Goal: Transaction & Acquisition: Purchase product/service

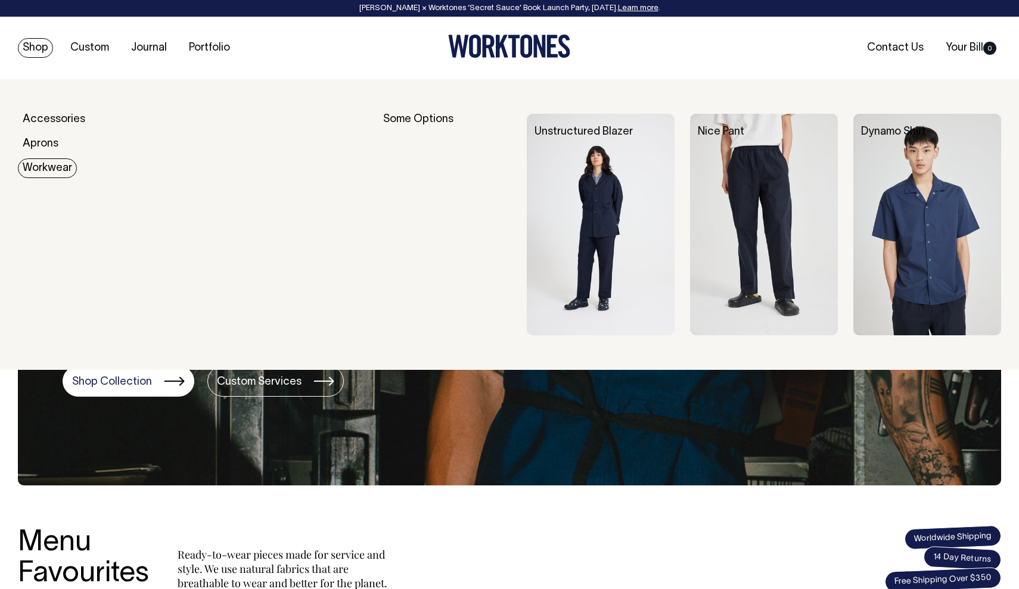
click at [45, 164] on link "Workwear" at bounding box center [47, 168] width 59 height 20
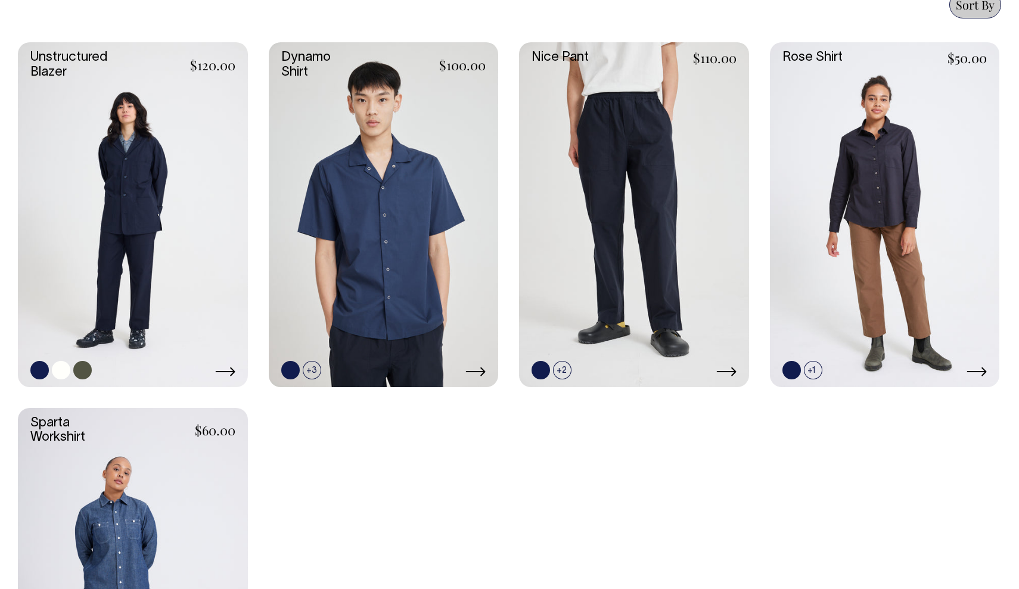
scroll to position [551, 0]
click at [54, 366] on link at bounding box center [61, 370] width 18 height 18
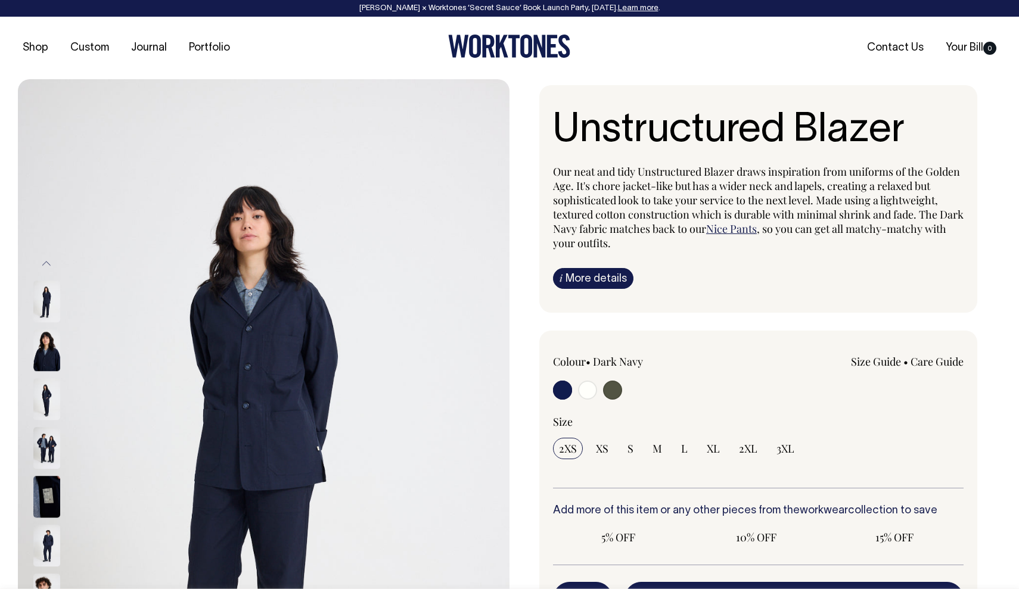
radio input "true"
radio input "false"
radio input "true"
select select "Off-White"
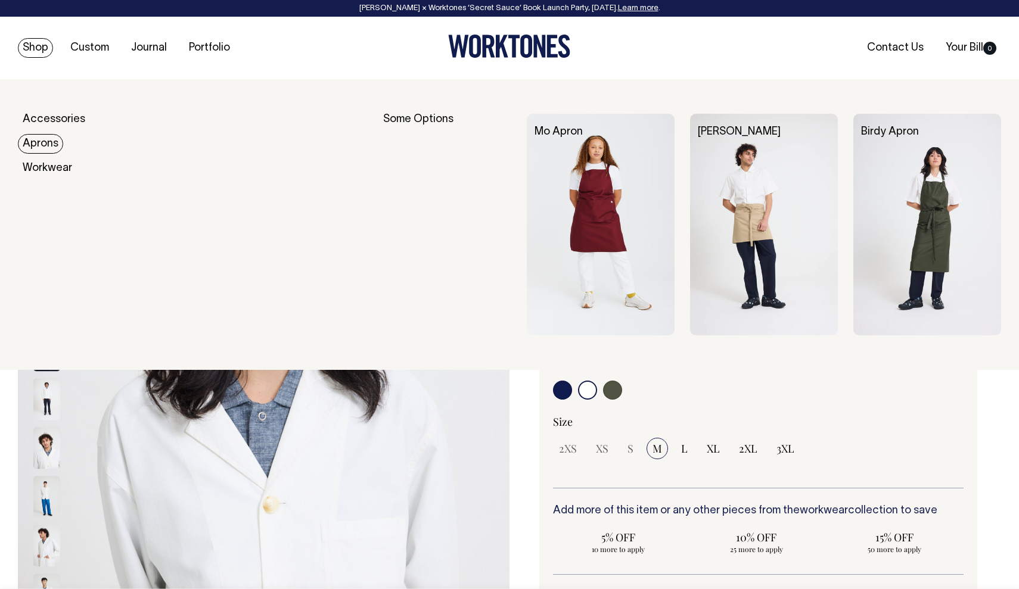
click at [42, 141] on link "Aprons" at bounding box center [40, 144] width 45 height 20
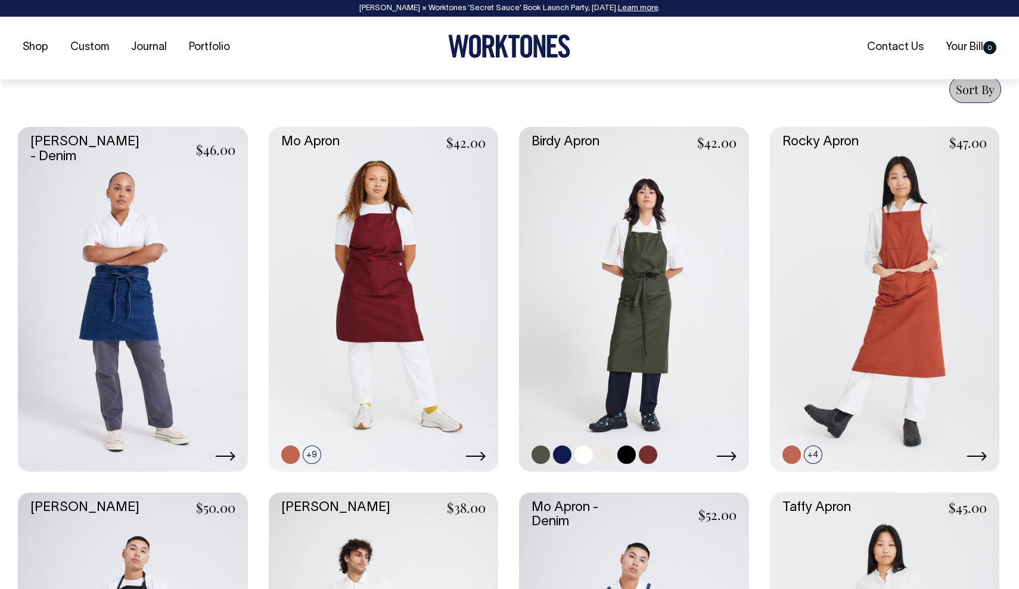
click at [664, 209] on link at bounding box center [634, 299] width 230 height 344
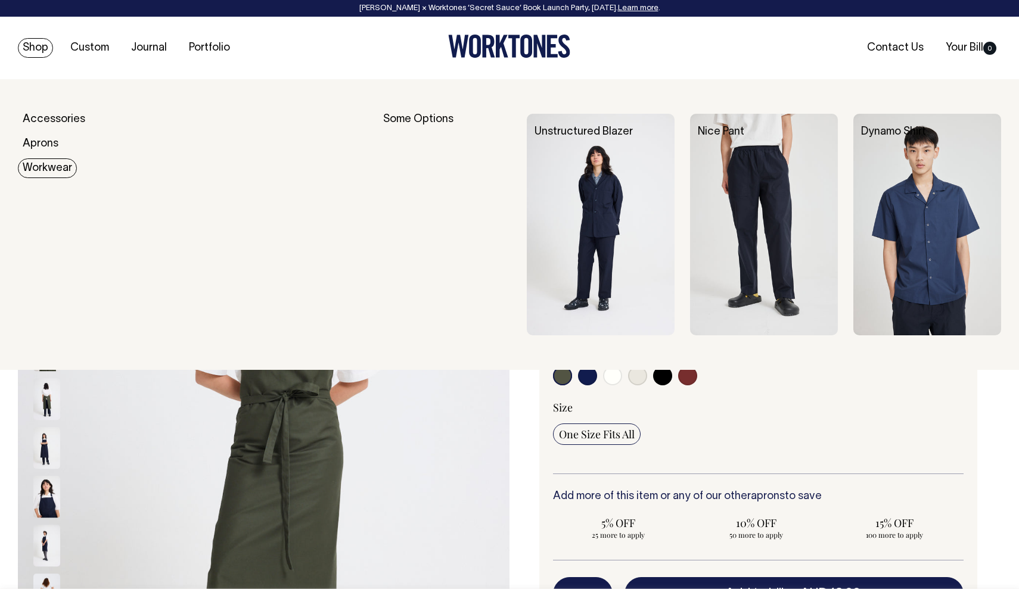
click at [595, 204] on img at bounding box center [601, 225] width 148 height 222
click at [57, 163] on link "Workwear" at bounding box center [47, 168] width 59 height 20
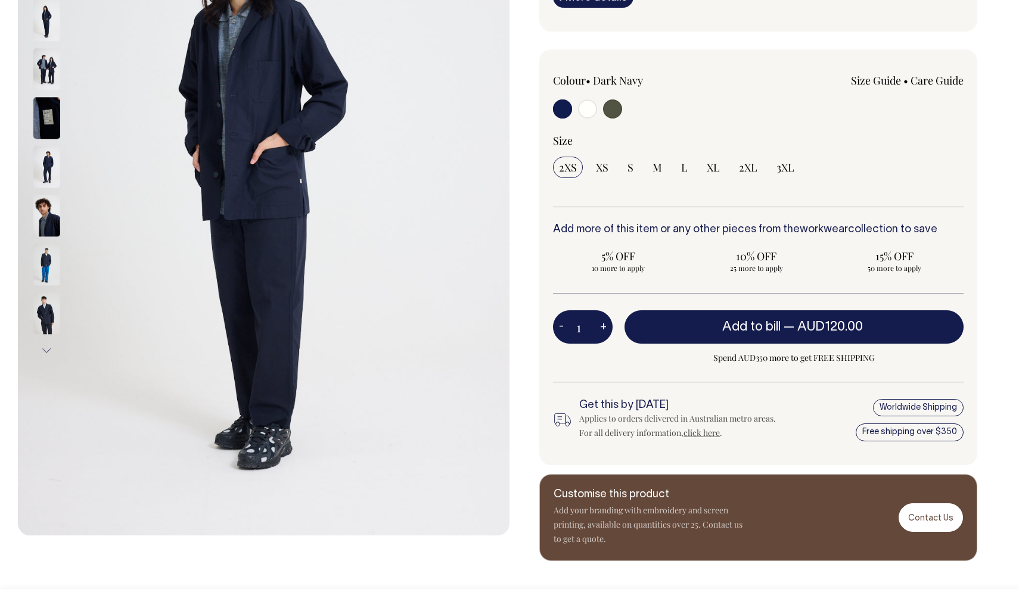
scroll to position [282, 0]
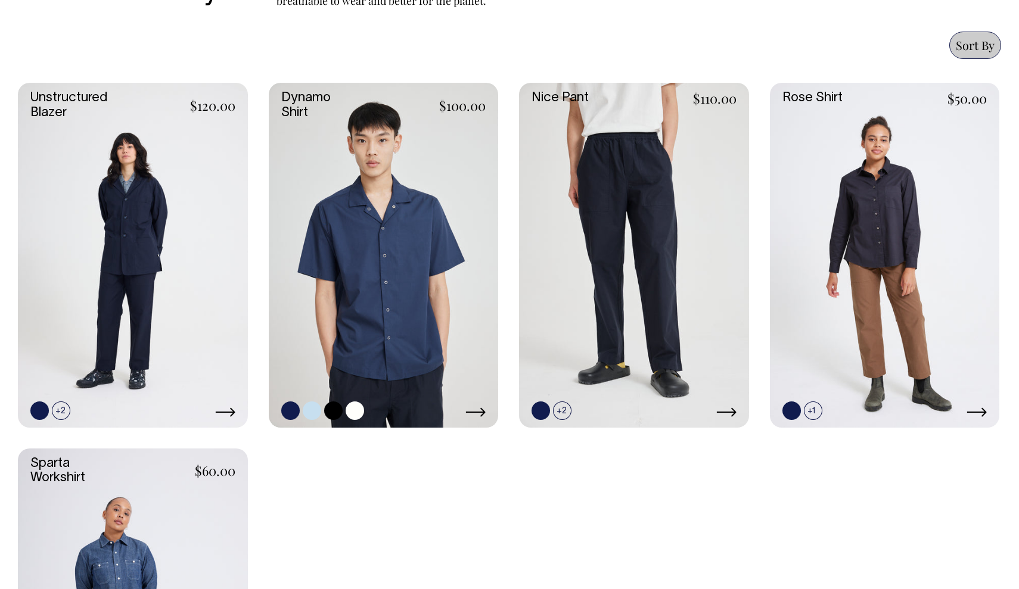
scroll to position [508, 0]
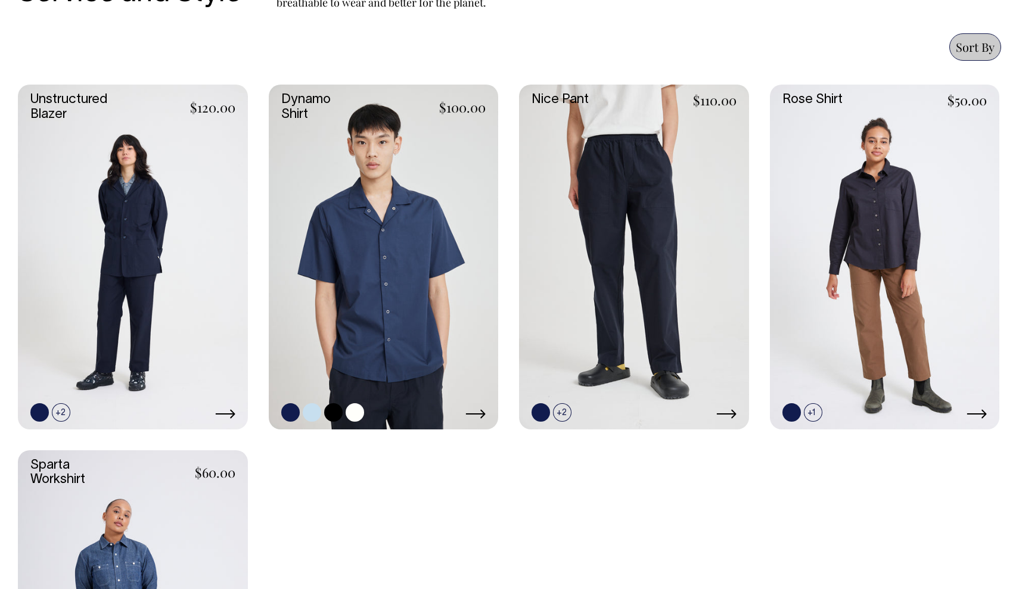
click at [357, 412] on link at bounding box center [355, 412] width 18 height 18
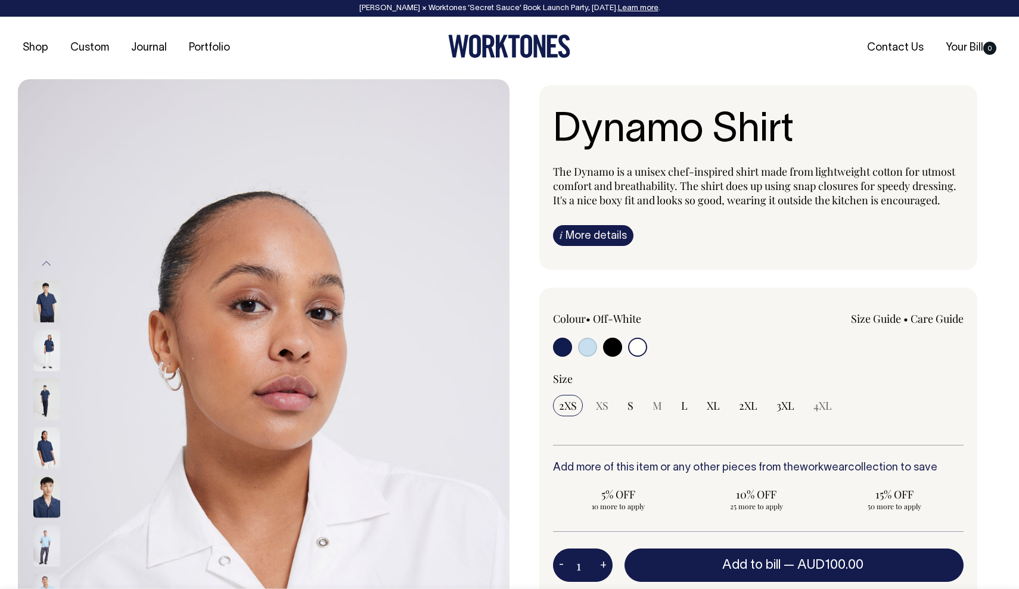
select select "Off-White"
drag, startPoint x: 626, startPoint y: 344, endPoint x: 634, endPoint y: 344, distance: 8.3
click at [626, 344] on div at bounding box center [635, 349] width 164 height 22
click at [634, 344] on input "radio" at bounding box center [637, 347] width 19 height 19
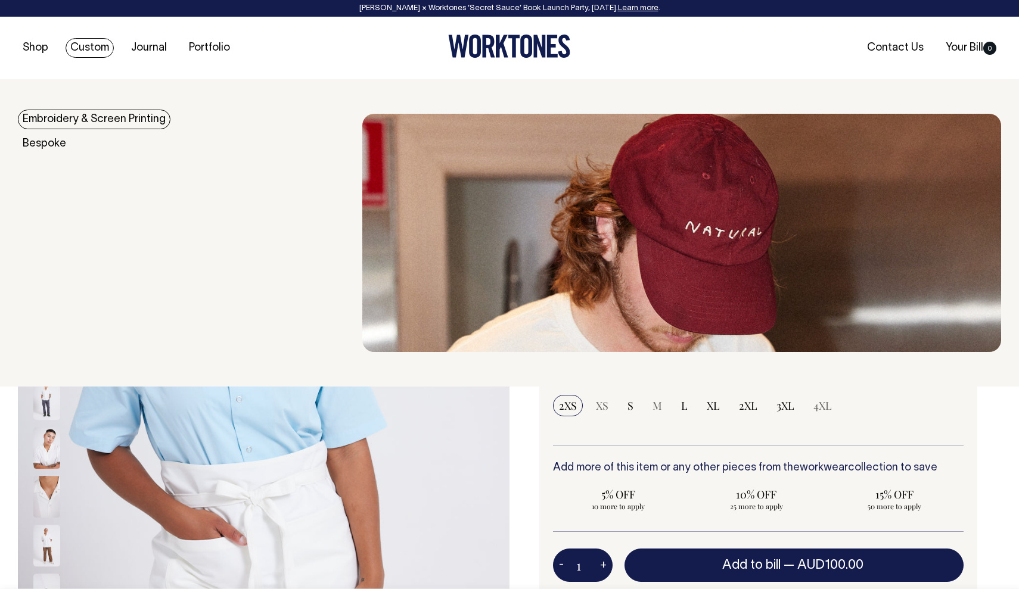
click at [97, 119] on link "Embroidery & Screen Printing" at bounding box center [94, 120] width 153 height 20
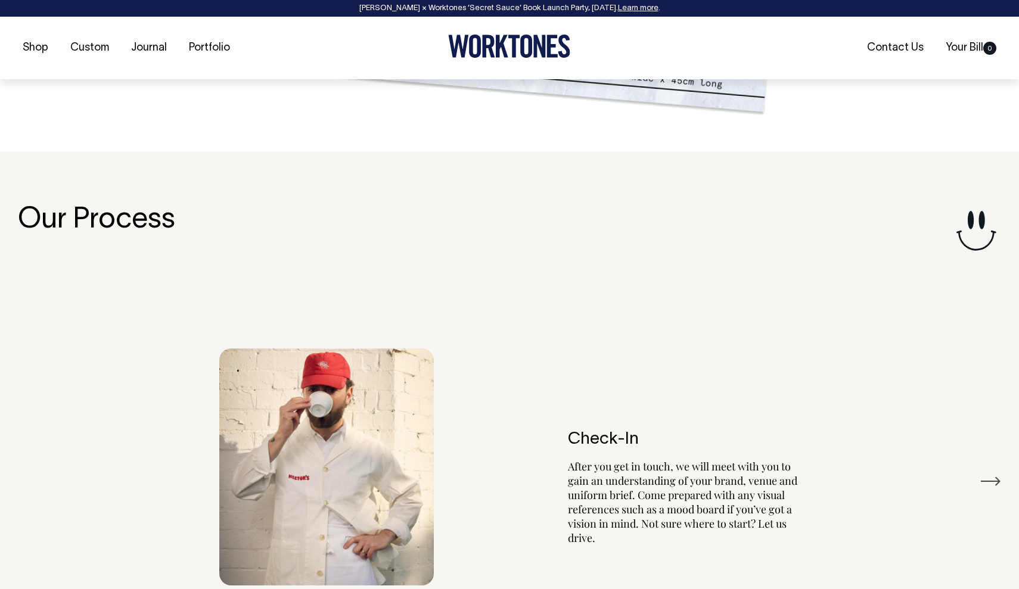
scroll to position [1316, 0]
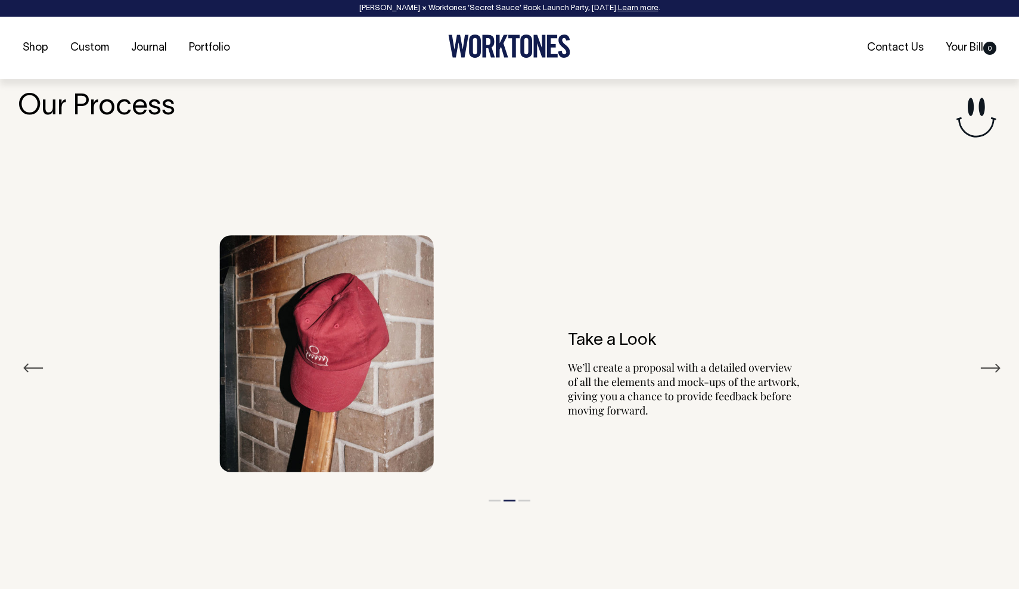
click at [30, 366] on button "Previous" at bounding box center [33, 368] width 21 height 18
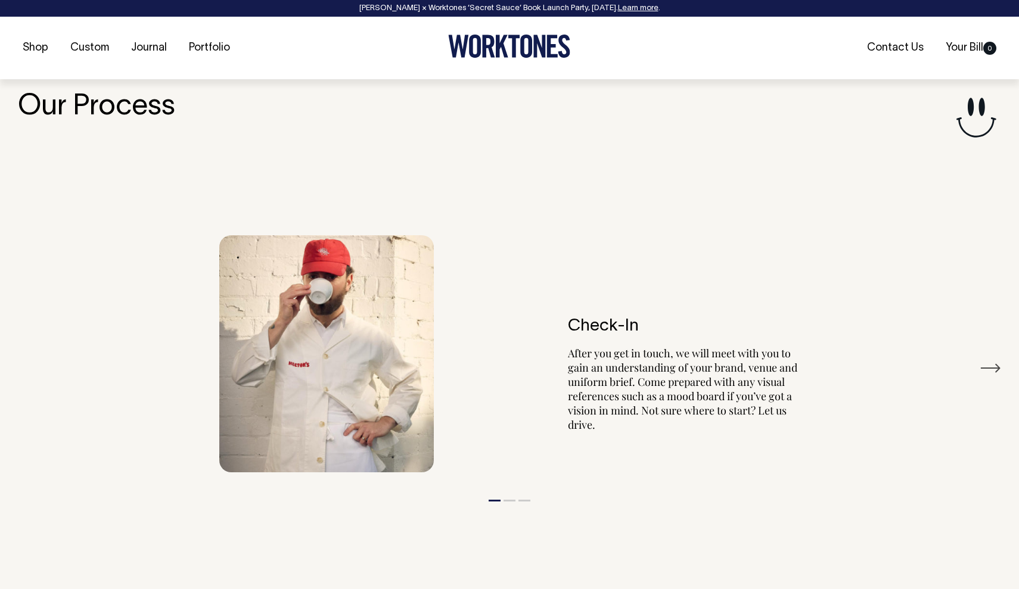
click at [988, 365] on button "Next" at bounding box center [990, 368] width 21 height 18
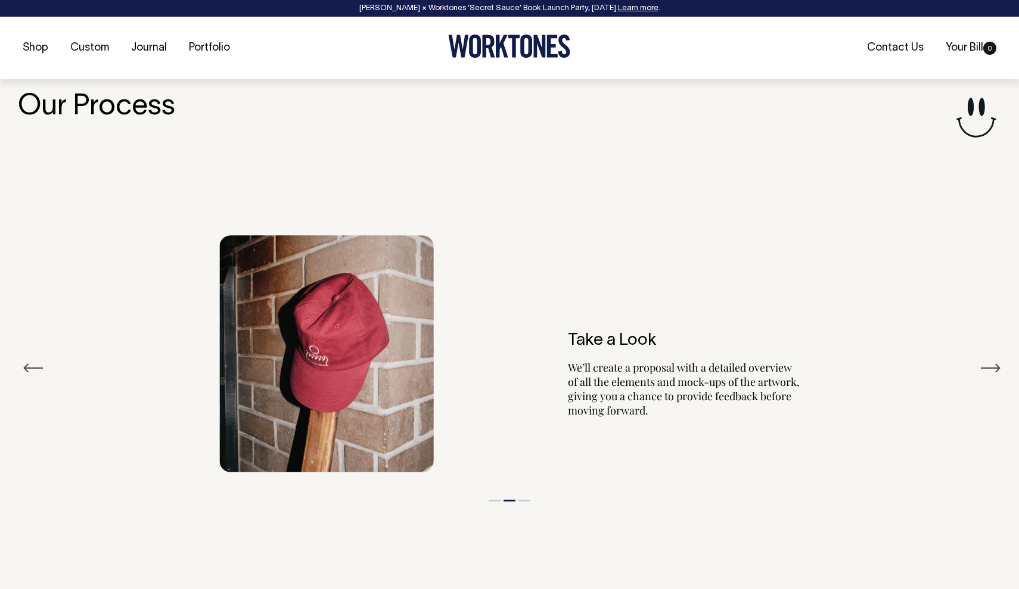
click at [988, 365] on button "Next" at bounding box center [990, 368] width 21 height 18
